Goal: Task Accomplishment & Management: Manage account settings

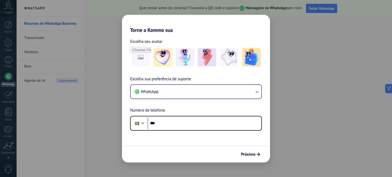
click at [197, 92] on button "WhatsApp" at bounding box center [196, 92] width 131 height 14
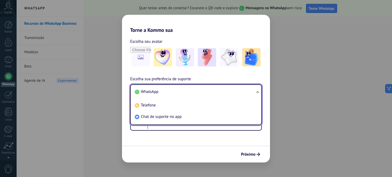
click at [197, 92] on li "WhatsApp" at bounding box center [195, 91] width 125 height 11
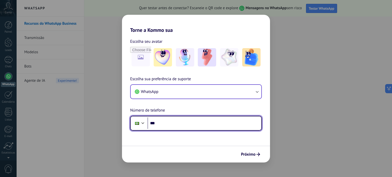
click at [181, 120] on input "***" at bounding box center [205, 124] width 114 height 12
type input "**"
drag, startPoint x: 168, startPoint y: 122, endPoint x: 142, endPoint y: 121, distance: 26.6
click at [145, 122] on div "Phone ***" at bounding box center [196, 123] width 132 height 15
click at [141, 121] on div at bounding box center [143, 123] width 6 height 6
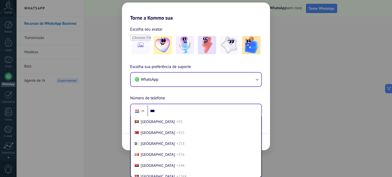
scroll to position [1416, 0]
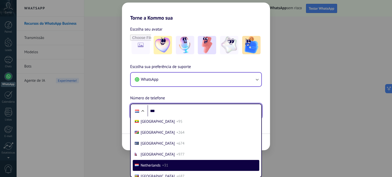
click at [139, 109] on div at bounding box center [137, 111] width 10 height 11
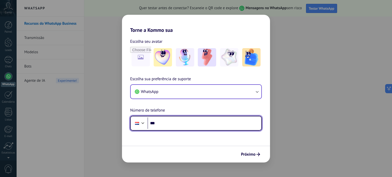
click at [135, 122] on div at bounding box center [137, 123] width 10 height 11
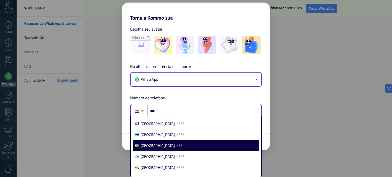
scroll to position [265, 0]
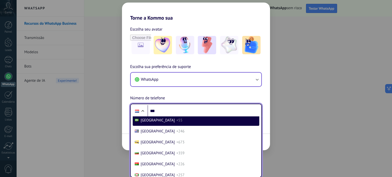
click at [138, 121] on div at bounding box center [137, 120] width 4 height 3
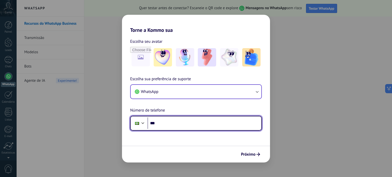
scroll to position [0, 0]
click at [197, 124] on input "***" at bounding box center [205, 124] width 114 height 12
type input "**********"
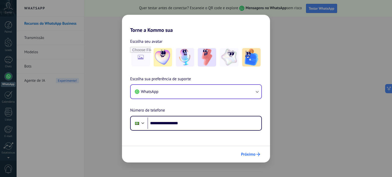
click at [258, 155] on icon "submit" at bounding box center [258, 155] width 4 height 4
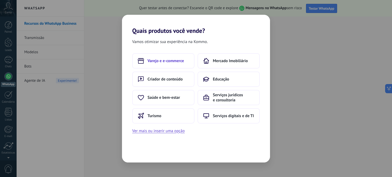
click at [174, 60] on span "Varejo e e-commerce" at bounding box center [166, 60] width 36 height 5
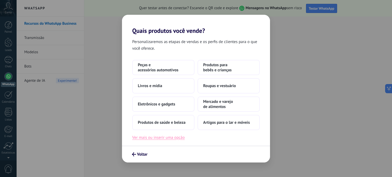
click at [165, 138] on button "Ver mais ou inserir uma opção" at bounding box center [158, 137] width 53 height 7
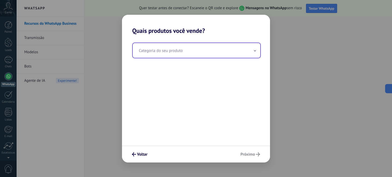
click at [207, 52] on input "text" at bounding box center [197, 50] width 128 height 15
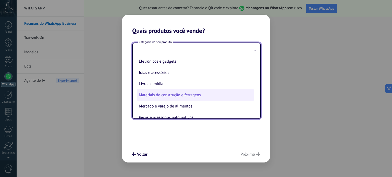
scroll to position [39, 0]
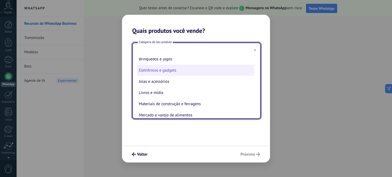
click at [165, 72] on li "Eletrônicos e gadgets" at bounding box center [195, 70] width 117 height 11
type input "**********"
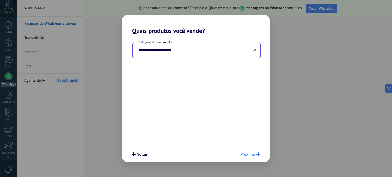
click at [256, 154] on icon "submit" at bounding box center [258, 155] width 4 height 4
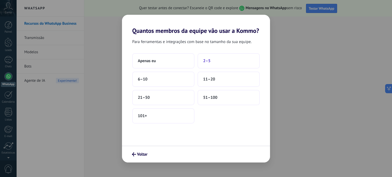
click at [220, 60] on button "2–5" at bounding box center [229, 60] width 62 height 15
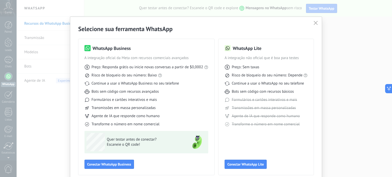
click at [314, 23] on use "button" at bounding box center [316, 23] width 4 height 4
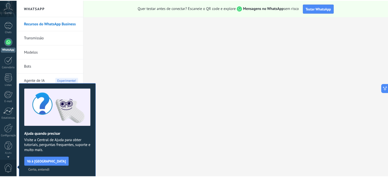
scroll to position [0, 0]
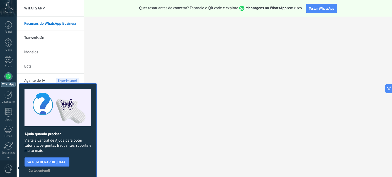
click at [50, 169] on span "Certo, entendi" at bounding box center [39, 171] width 21 height 4
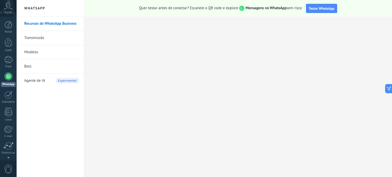
click at [42, 81] on span "Agente de IA" at bounding box center [34, 81] width 21 height 14
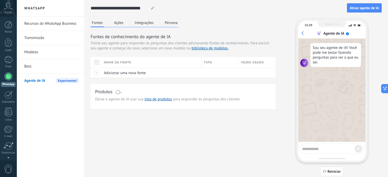
click at [118, 24] on button "Ações" at bounding box center [119, 23] width 12 height 8
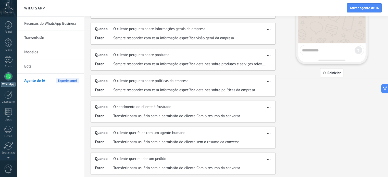
scroll to position [51, 0]
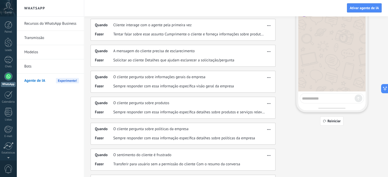
click at [31, 51] on link "Modelos" at bounding box center [51, 52] width 55 height 14
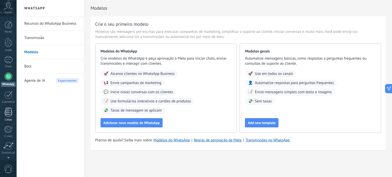
click at [4, 111] on link "Listas" at bounding box center [8, 115] width 17 height 14
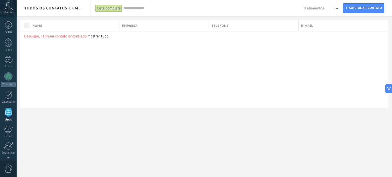
scroll to position [31, 0]
click at [8, 28] on div at bounding box center [8, 28] width 8 height 7
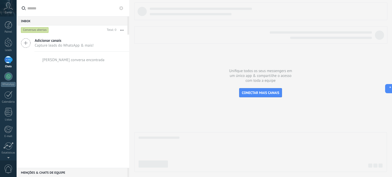
click at [7, 4] on use at bounding box center [8, 5] width 9 height 7
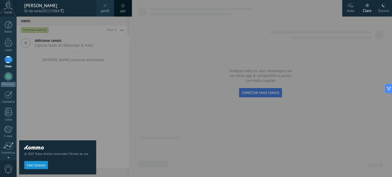
click at [84, 84] on div "© 2025 Todos direitos reservados | Termos de uso Fale Conosco" at bounding box center [57, 97] width 77 height 161
click at [6, 25] on div at bounding box center [9, 25] width 8 height 8
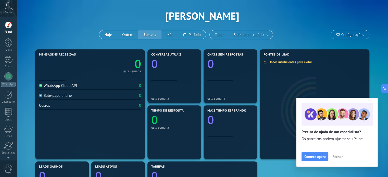
scroll to position [26, 0]
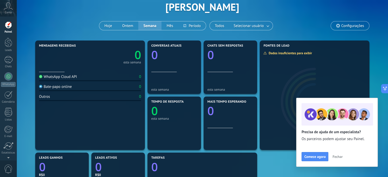
click at [338, 157] on span "Fechar" at bounding box center [338, 157] width 10 height 4
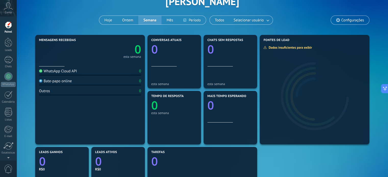
scroll to position [0, 0]
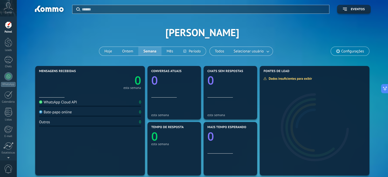
click at [338, 50] on use at bounding box center [338, 51] width 4 height 4
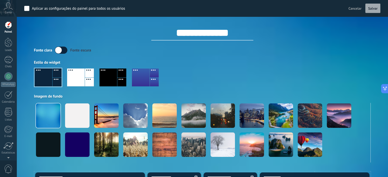
click at [63, 48] on label at bounding box center [61, 50] width 13 height 7
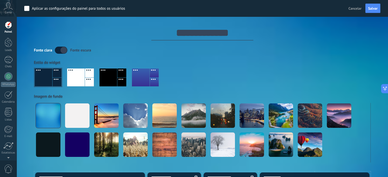
click at [60, 50] on label at bounding box center [61, 50] width 13 height 7
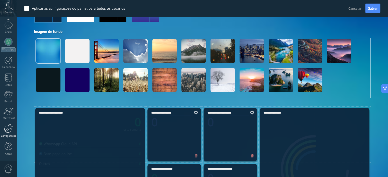
scroll to position [77, 0]
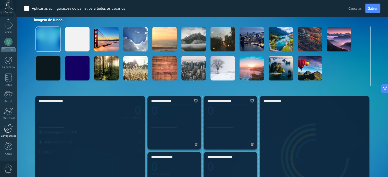
click at [9, 129] on div at bounding box center [8, 128] width 9 height 9
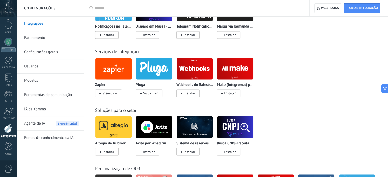
scroll to position [944, 0]
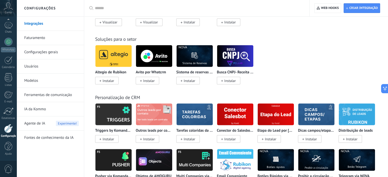
click at [59, 140] on link "Fontes de conhecimento da IA" at bounding box center [51, 138] width 55 height 14
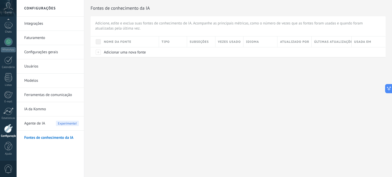
click at [42, 109] on link "IA da Kommo" at bounding box center [51, 109] width 55 height 14
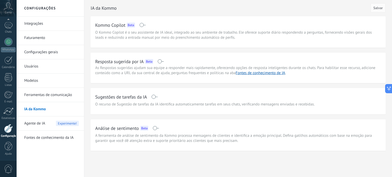
click at [38, 122] on span "Agente de IA" at bounding box center [34, 124] width 21 height 14
